Goal: Task Accomplishment & Management: Manage account settings

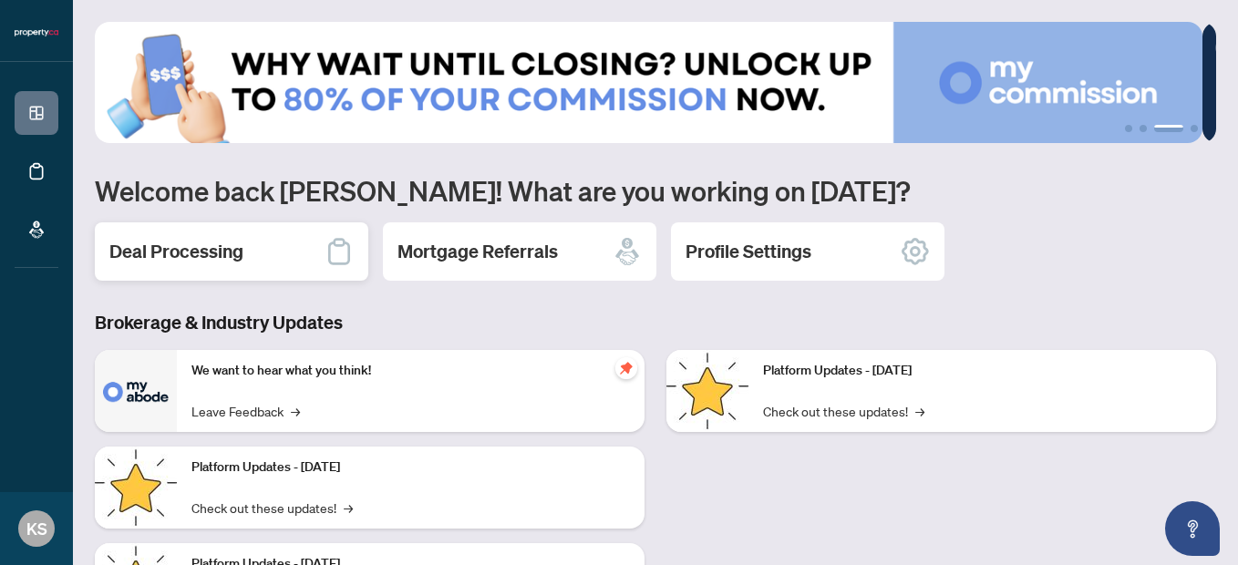
click at [196, 251] on h2 "Deal Processing" at bounding box center [176, 252] width 134 height 26
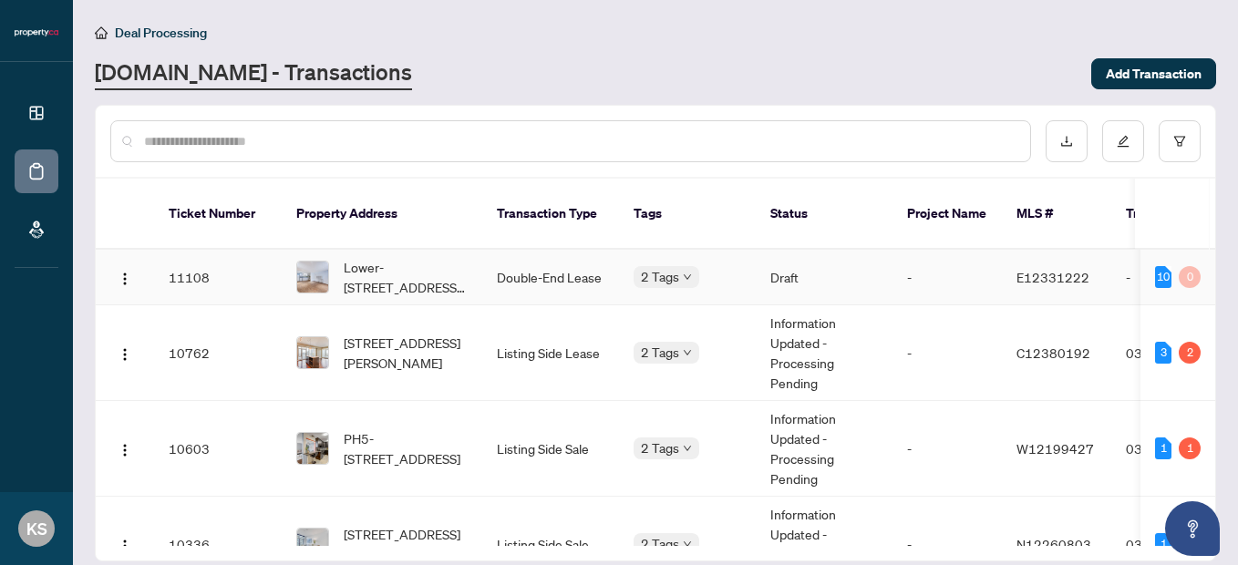
click at [424, 250] on td "Lower-[STREET_ADDRESS][PERSON_NAME]" at bounding box center [382, 278] width 201 height 56
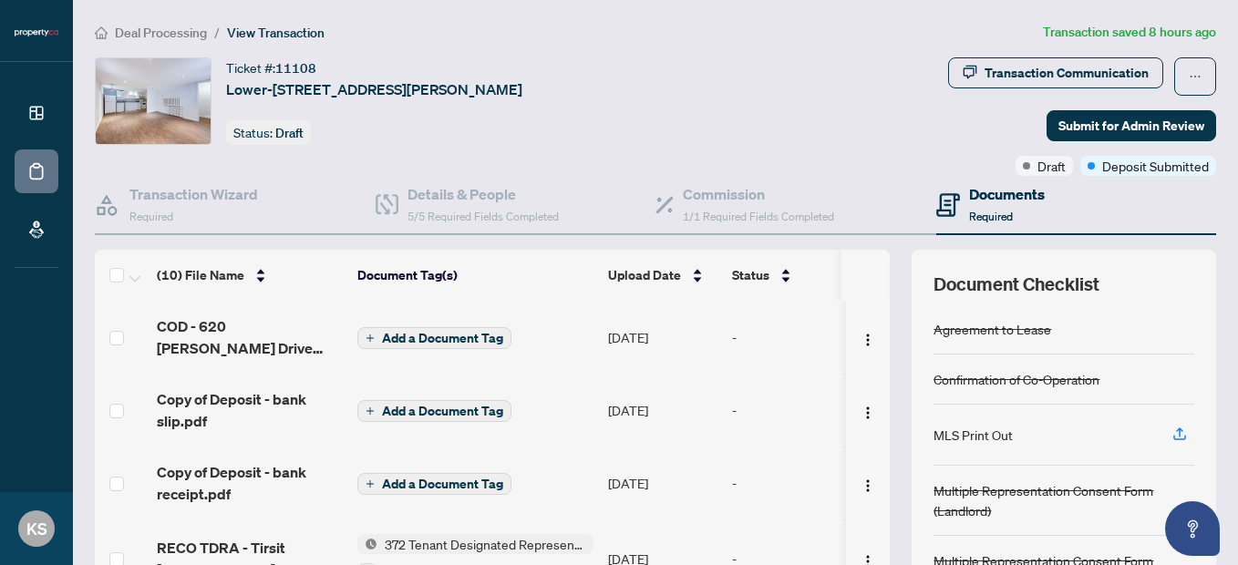
scroll to position [199, 0]
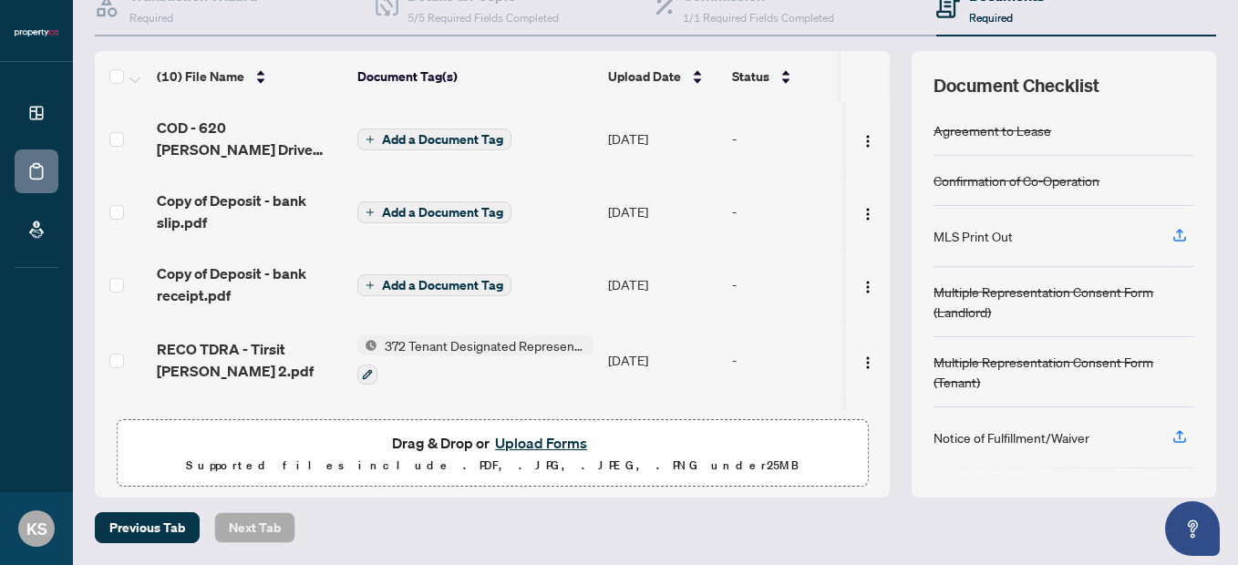
click at [546, 449] on button "Upload Forms" at bounding box center [541, 443] width 103 height 24
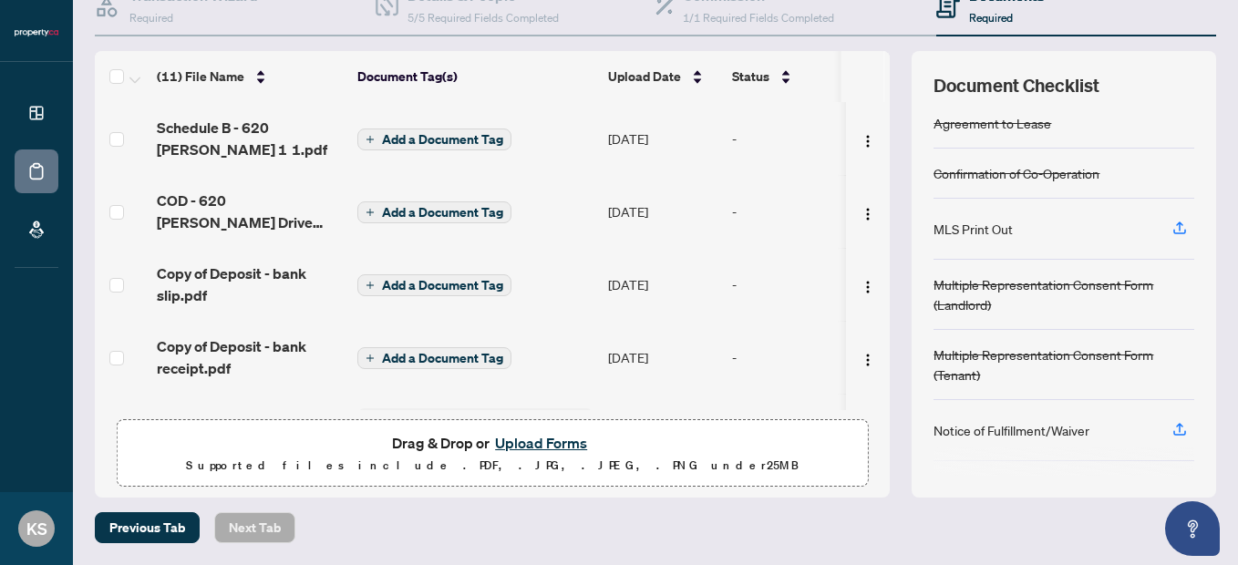
scroll to position [0, 0]
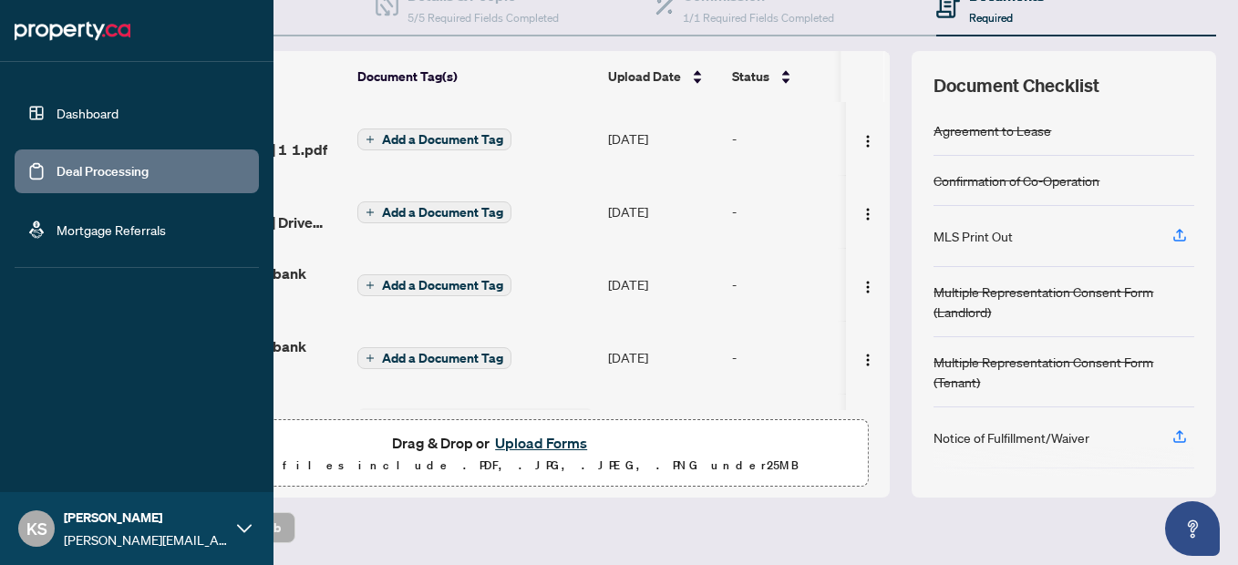
click at [57, 114] on link "Dashboard" at bounding box center [88, 113] width 62 height 16
